Goal: Complete application form

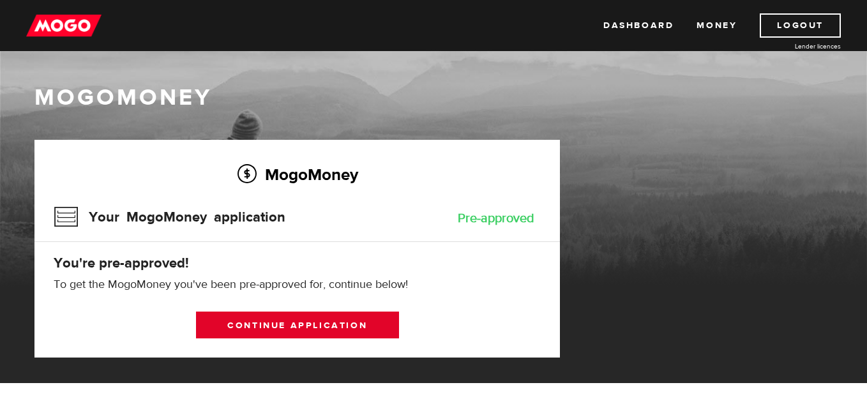
click at [368, 313] on link "Continue application" at bounding box center [297, 324] width 203 height 27
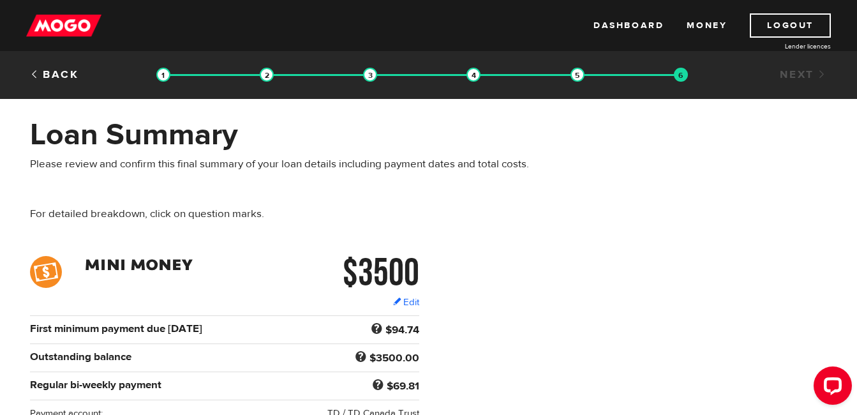
scroll to position [128, 0]
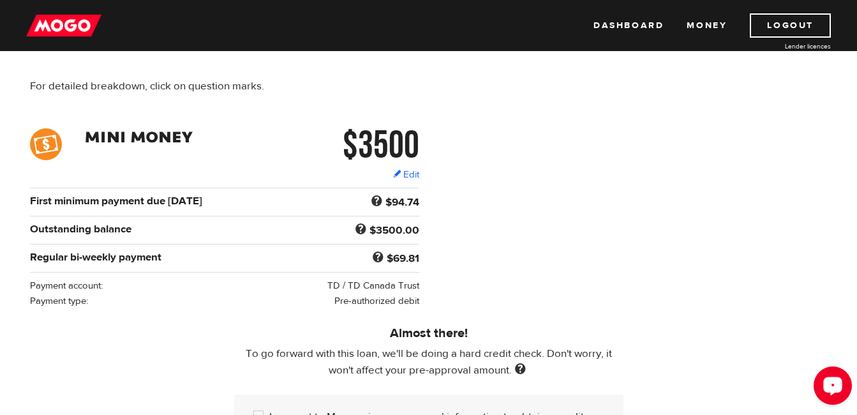
click at [826, 389] on div "Open LiveChat chat widget" at bounding box center [833, 385] width 22 height 22
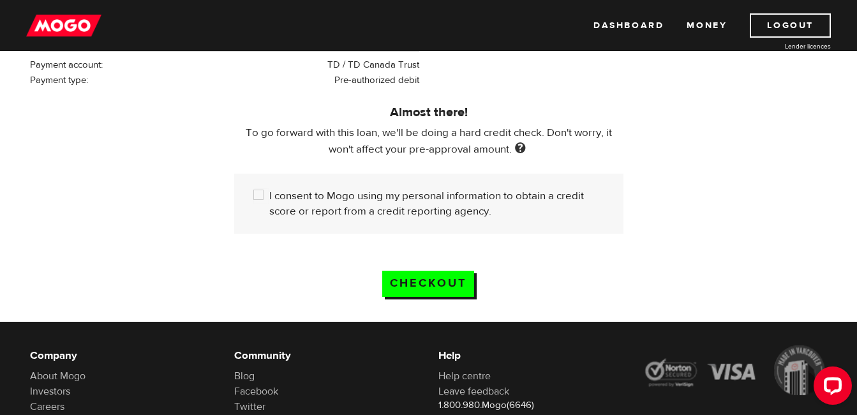
scroll to position [319, 0]
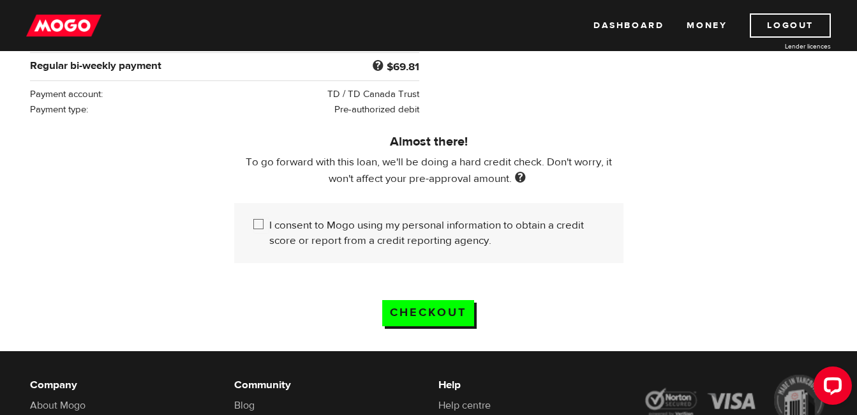
drag, startPoint x: 269, startPoint y: 221, endPoint x: 470, endPoint y: 237, distance: 201.7
click at [470, 237] on div "I consent to Mogo using my personal information to obtain a credit score or rep…" at bounding box center [428, 233] width 389 height 60
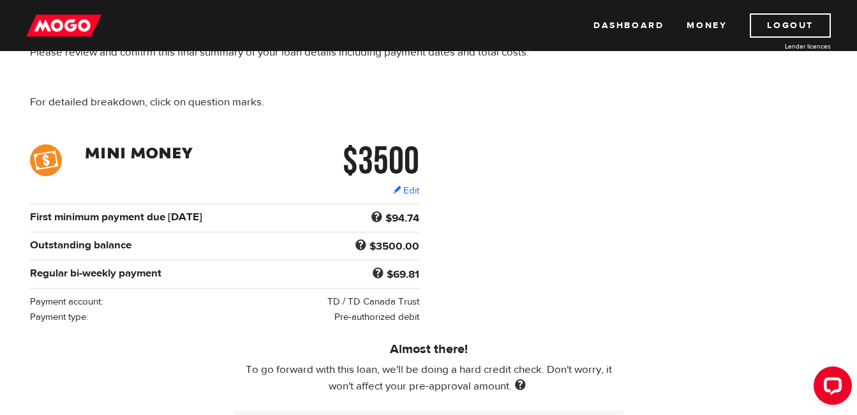
scroll to position [0, 0]
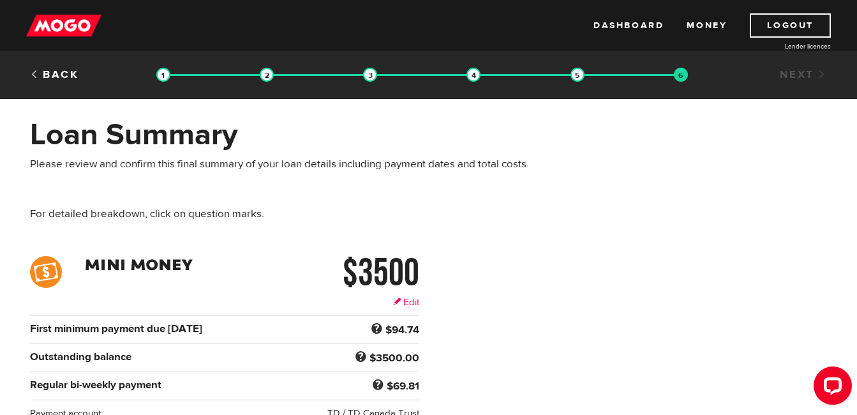
click at [412, 305] on link "Edit" at bounding box center [406, 302] width 26 height 13
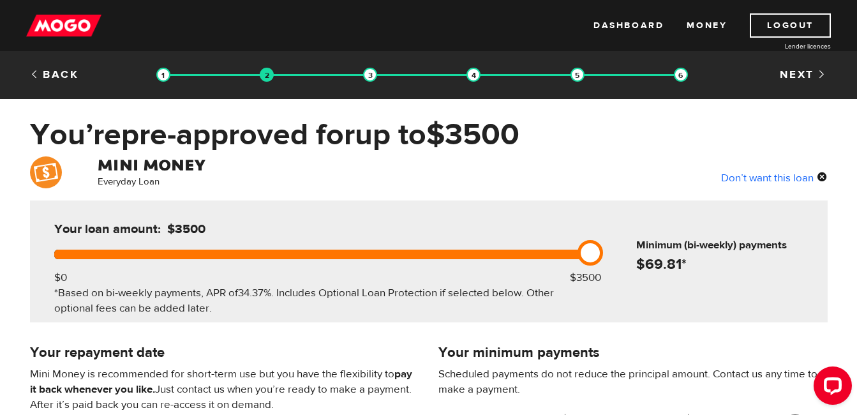
click at [751, 177] on div "Don’t want this loan" at bounding box center [774, 177] width 107 height 17
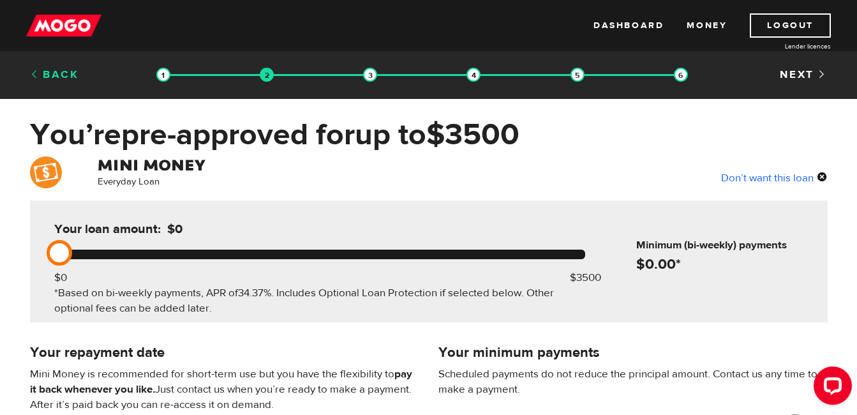
click at [63, 76] on link "Back" at bounding box center [54, 75] width 49 height 14
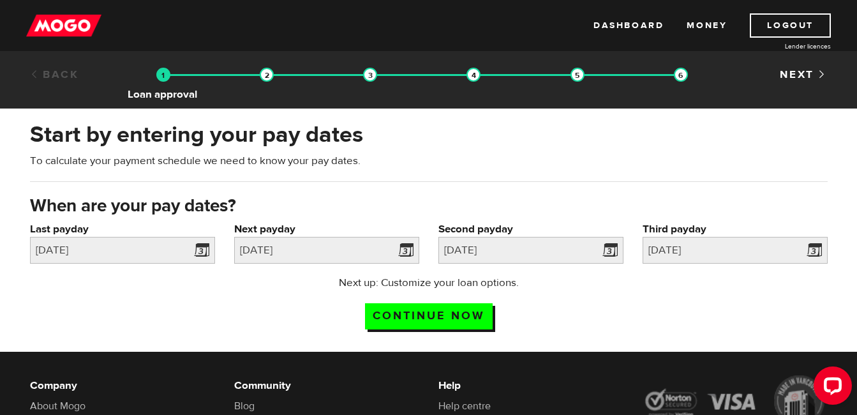
click at [159, 73] on img at bounding box center [163, 75] width 14 height 14
click at [53, 78] on link "Back" at bounding box center [54, 75] width 49 height 14
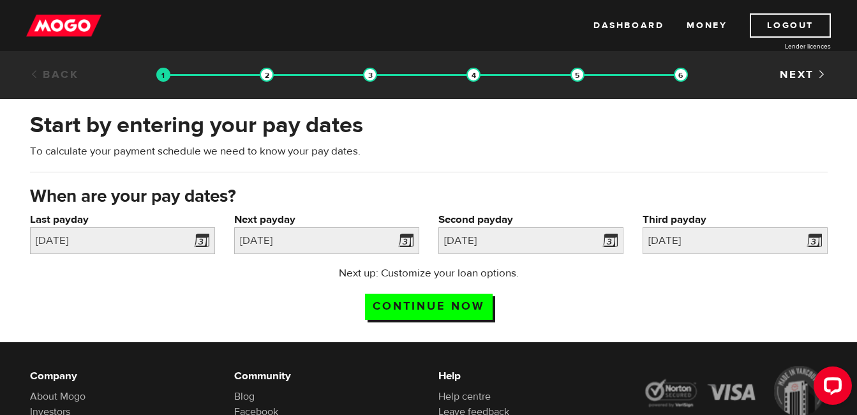
click at [63, 23] on img at bounding box center [63, 25] width 75 height 24
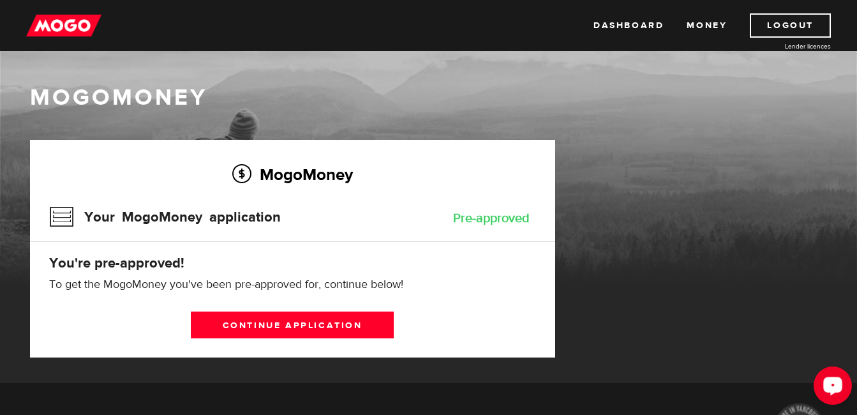
click at [830, 383] on icon "Open LiveChat chat widget" at bounding box center [833, 385] width 12 height 8
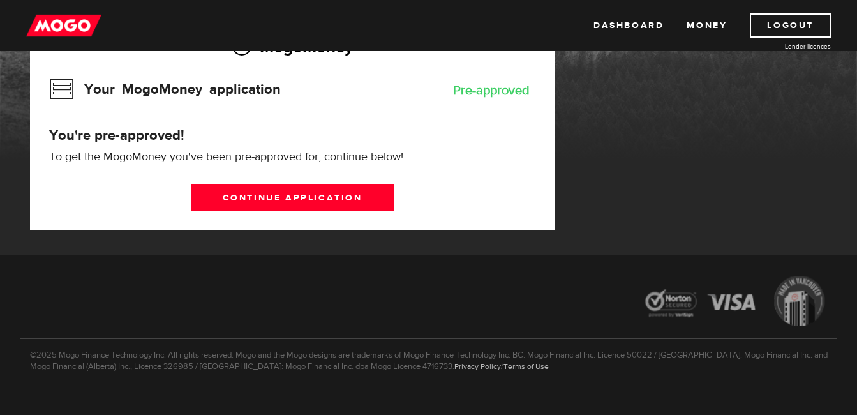
scroll to position [64, 0]
